Goal: Task Accomplishment & Management: Manage account settings

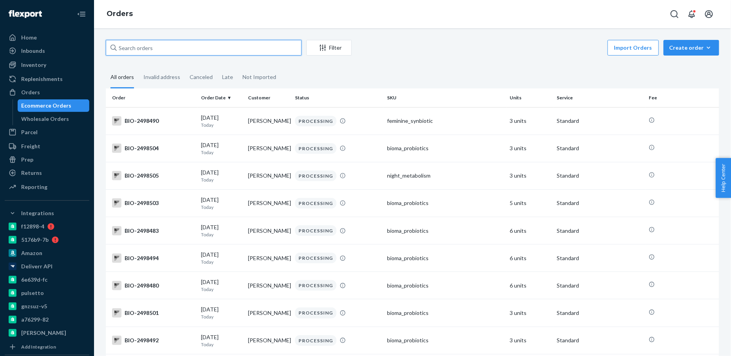
click at [144, 47] on input "text" at bounding box center [204, 48] width 196 height 16
paste input "2449345"
type input "bio-2449345"
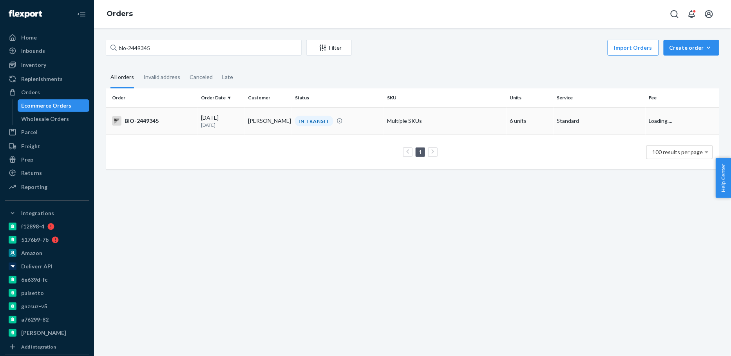
click at [206, 125] on p "[DATE]" at bounding box center [221, 125] width 41 height 7
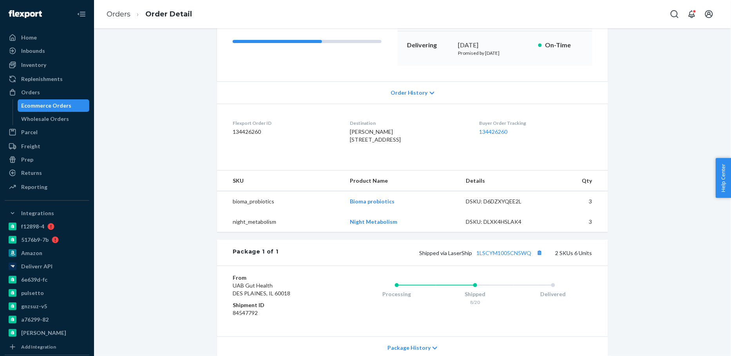
scroll to position [117, 0]
click at [493, 255] on link "1LSCYM1005CN5WQ" at bounding box center [503, 251] width 55 height 7
click at [64, 103] on div "Ecommerce Orders" at bounding box center [47, 106] width 50 height 8
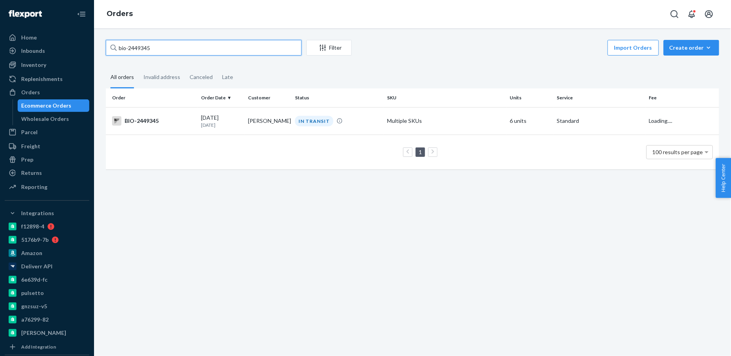
click at [142, 49] on input "bio-2449345" at bounding box center [204, 48] width 196 height 16
paste input "174829"
type input "bio-2174829"
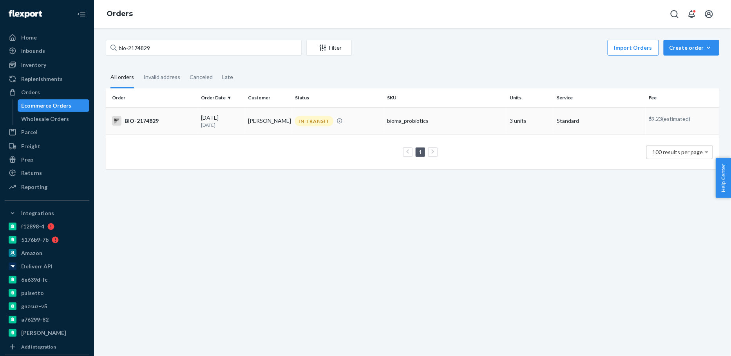
click at [235, 129] on td "[DATE] [DATE]" at bounding box center [221, 120] width 47 height 27
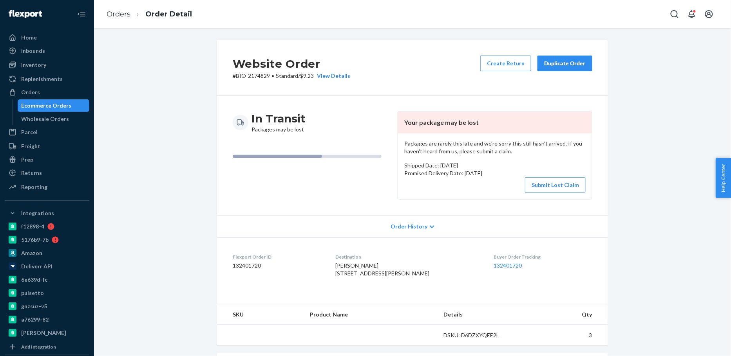
scroll to position [195, 0]
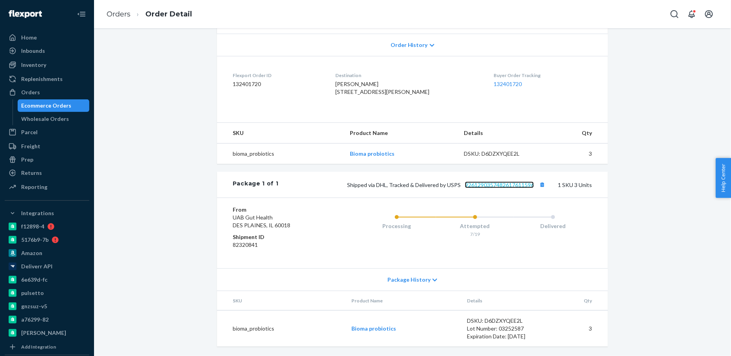
click at [511, 188] on link "9261290357482617611596" at bounding box center [499, 185] width 69 height 7
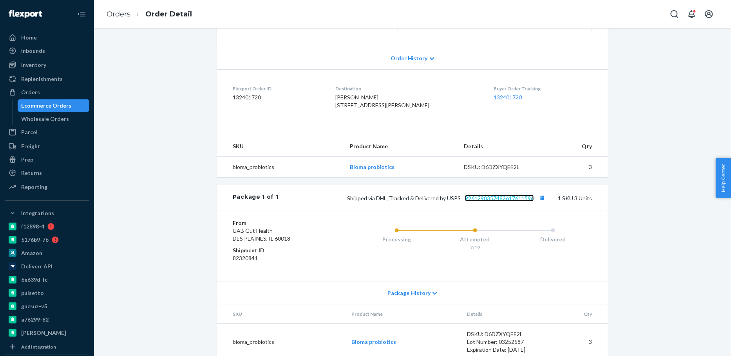
scroll to position [0, 0]
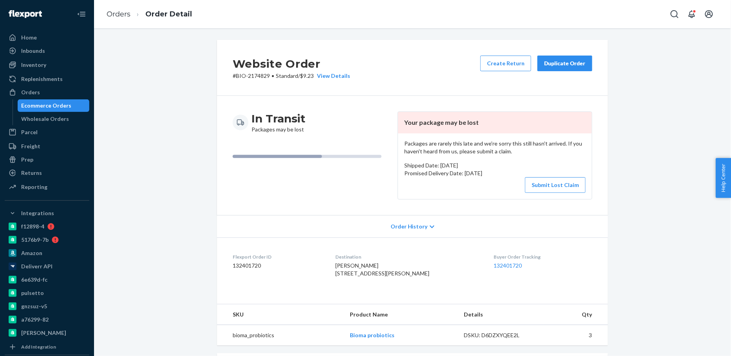
click at [256, 78] on p "# BIO-2174829 • Standard / $9.23 View Details" at bounding box center [291, 76] width 117 height 8
copy p "2174829"
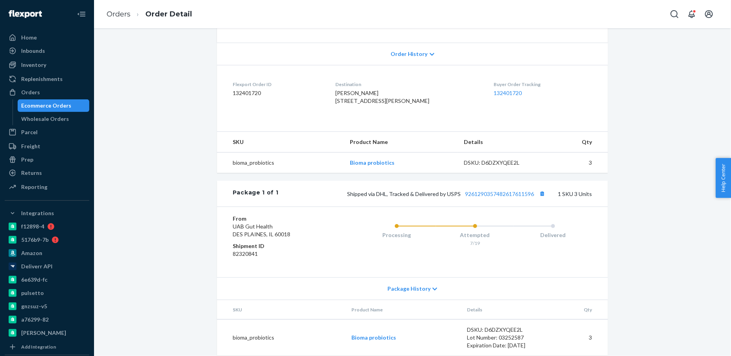
scroll to position [174, 0]
click at [244, 89] on dd "132401720" at bounding box center [278, 92] width 90 height 8
copy dd "132401720"
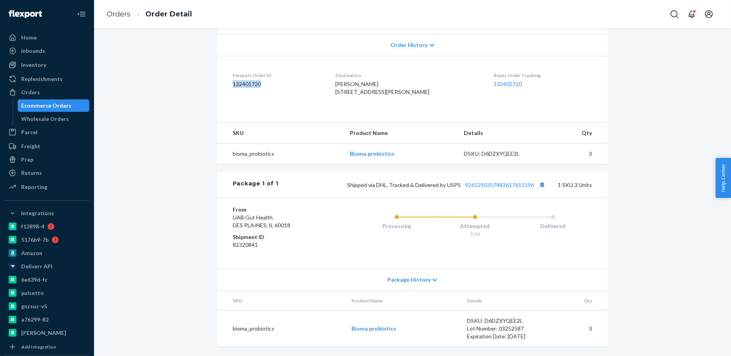
click at [254, 155] on td "bioma_probiotics" at bounding box center [280, 153] width 127 height 21
copy td "bioma_probiotics"
copy link "9261290357482617611596"
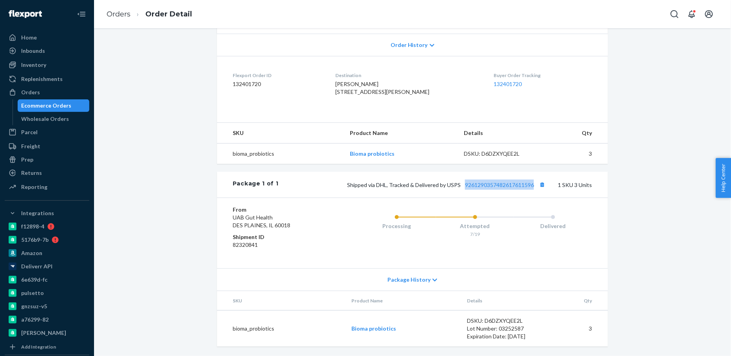
click at [43, 101] on div "Ecommerce Orders" at bounding box center [53, 105] width 70 height 11
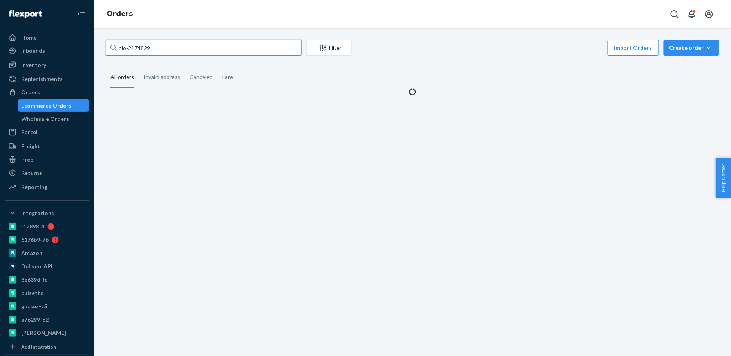
click at [144, 49] on input "bio-2174829" at bounding box center [204, 48] width 196 height 16
paste input "433883"
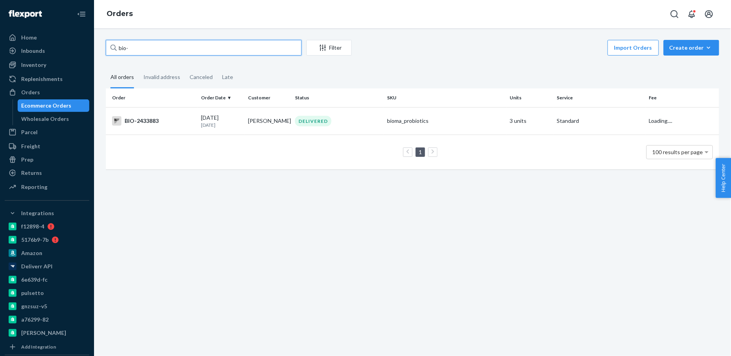
paste input "2433883"
type input "bio-2433883"
click at [271, 128] on td "[PERSON_NAME]" at bounding box center [268, 120] width 47 height 27
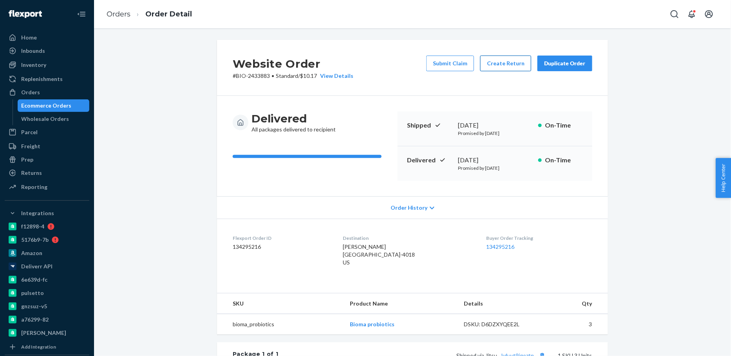
click at [501, 63] on button "Create Return" at bounding box center [505, 64] width 51 height 16
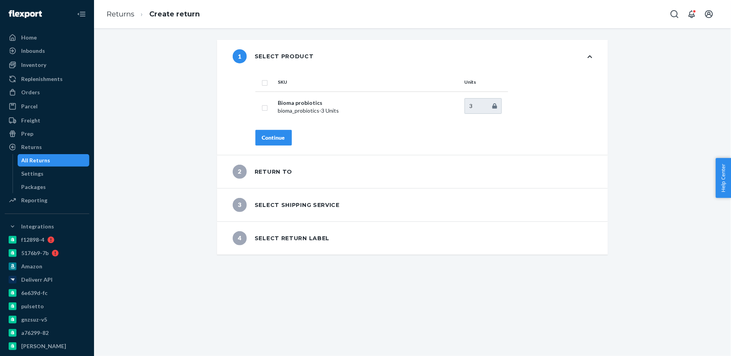
click at [262, 85] on input "checkbox" at bounding box center [265, 82] width 6 height 8
checkbox input "true"
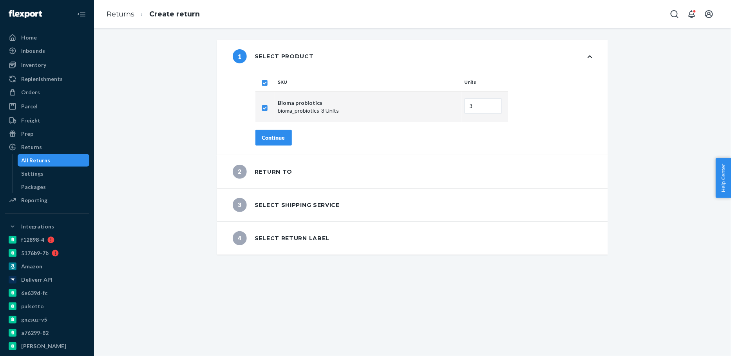
click at [269, 134] on div "Continue" at bounding box center [273, 138] width 23 height 8
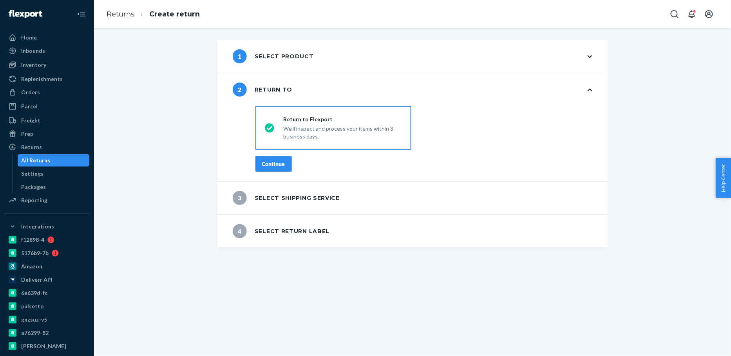
click at [266, 162] on div "Continue" at bounding box center [273, 164] width 23 height 8
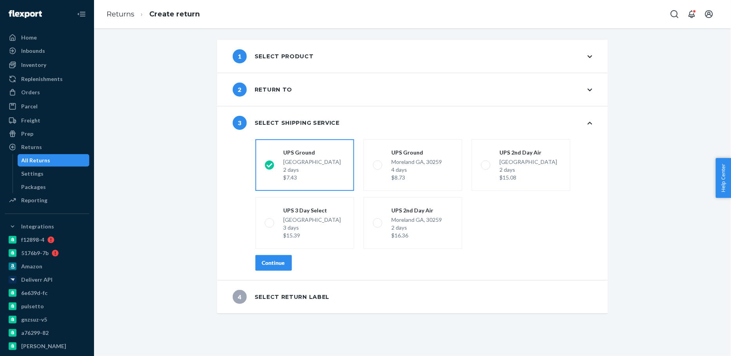
click at [265, 263] on div "Continue" at bounding box center [273, 263] width 23 height 8
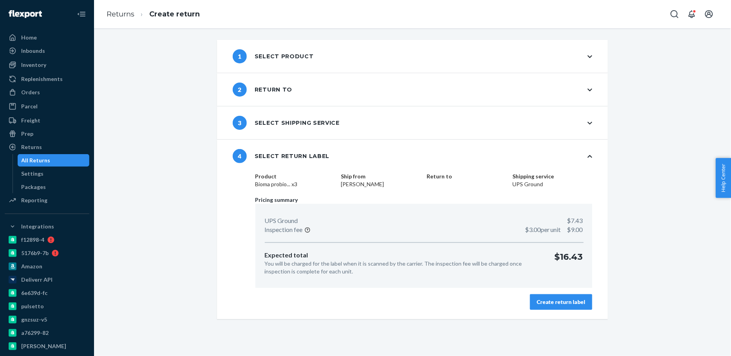
click at [552, 300] on div "Create return label" at bounding box center [561, 302] width 49 height 8
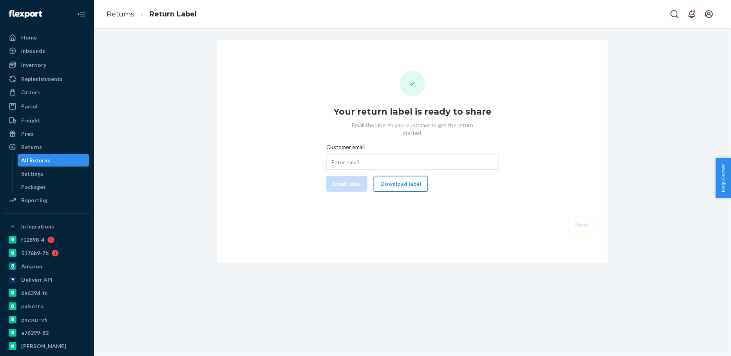
click at [389, 179] on button "Download label" at bounding box center [401, 184] width 54 height 16
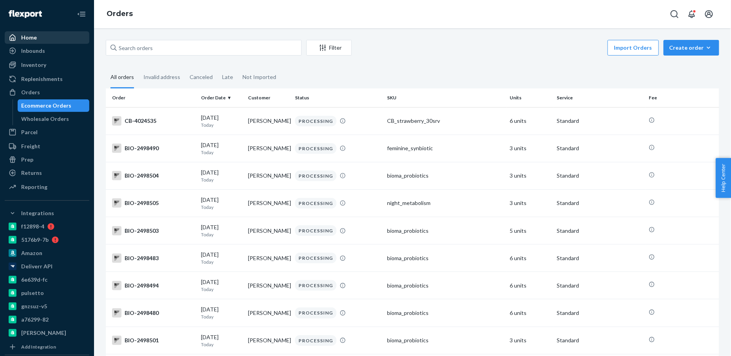
click at [26, 40] on div "Home" at bounding box center [29, 38] width 16 height 8
